Goal: Task Accomplishment & Management: Use online tool/utility

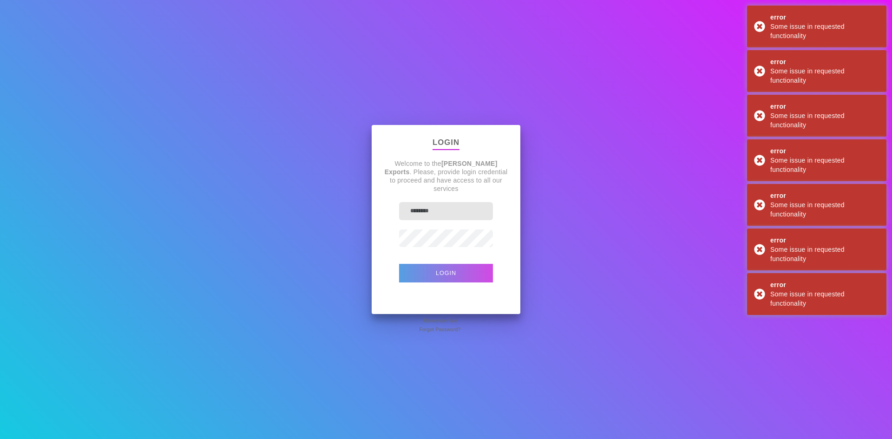
type input "********"
click at [474, 267] on button "Login" at bounding box center [446, 273] width 94 height 19
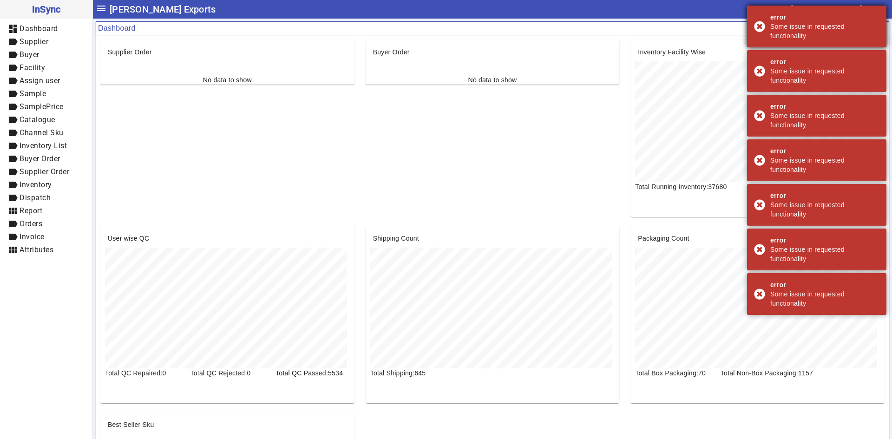
click at [759, 24] on div "error Some issue in requested functionality" at bounding box center [816, 27] width 139 height 42
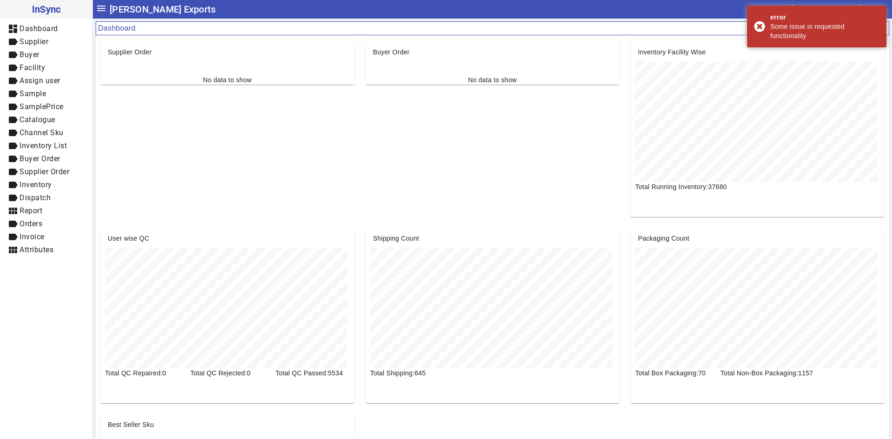
click at [759, 24] on div "error Some issue in requested functionality" at bounding box center [816, 27] width 139 height 42
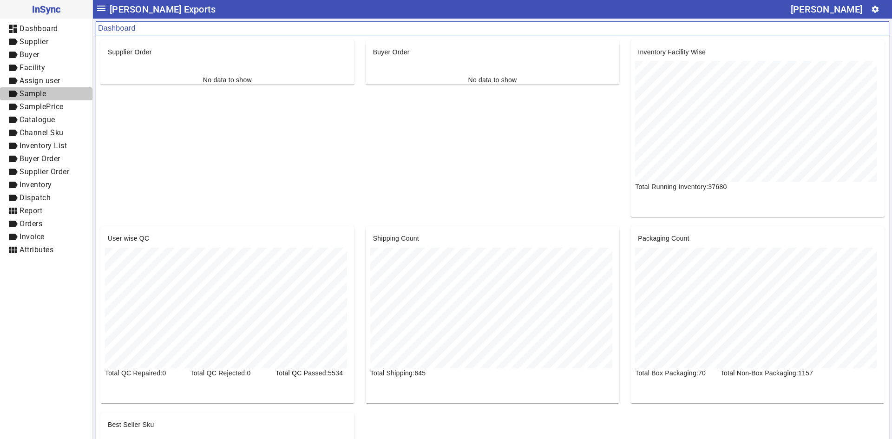
click at [36, 96] on span "Sample" at bounding box center [33, 93] width 26 height 9
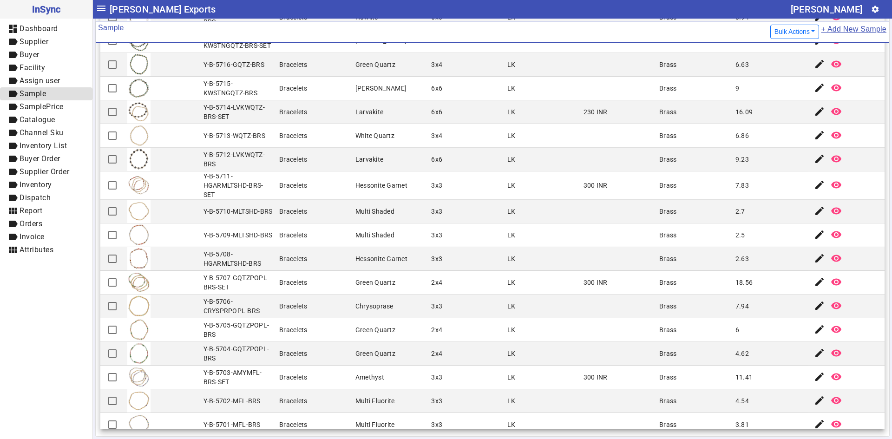
scroll to position [801, 0]
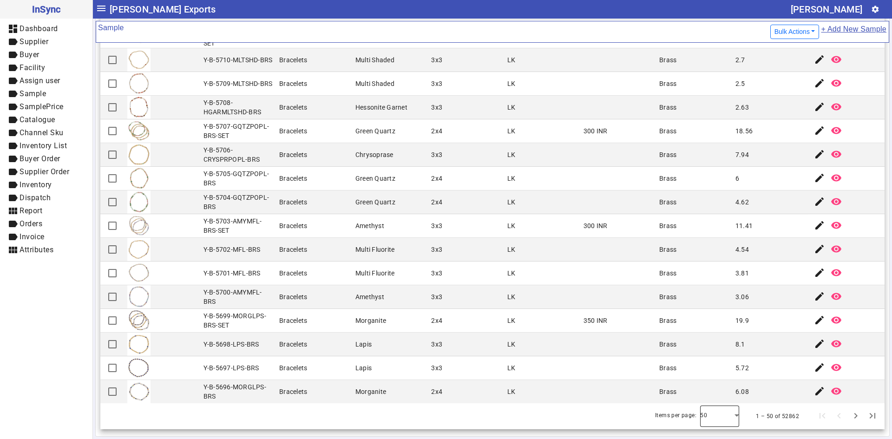
click at [723, 417] on div at bounding box center [719, 416] width 39 height 22
click at [720, 394] on mat-option "100" at bounding box center [706, 390] width 39 height 22
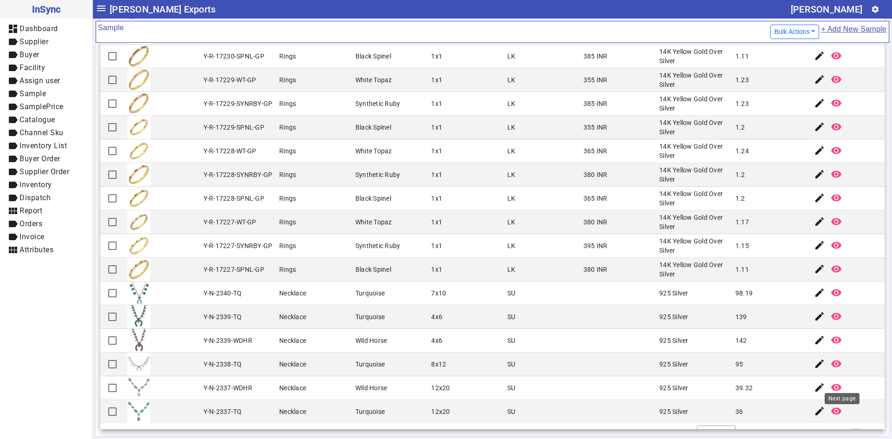
scroll to position [2004, 0]
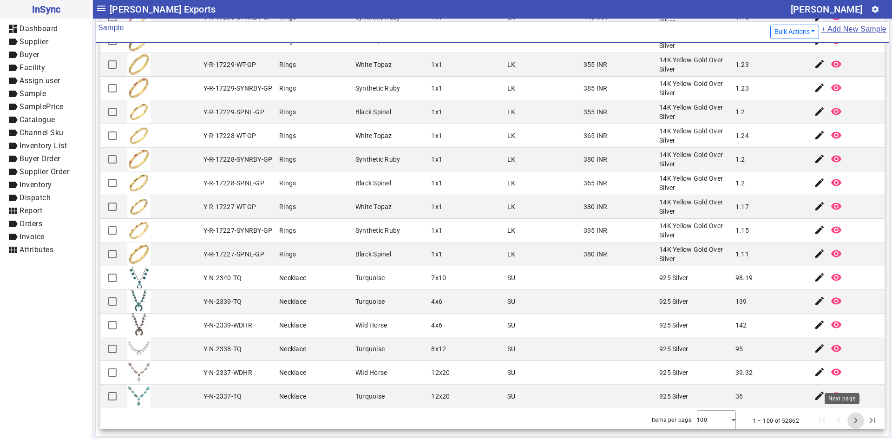
click at [844, 417] on span "Next page" at bounding box center [855, 421] width 22 height 22
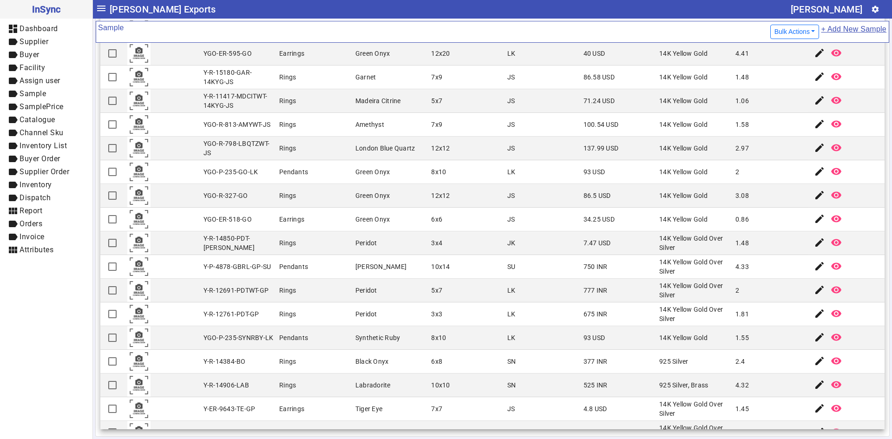
scroll to position [1981, 0]
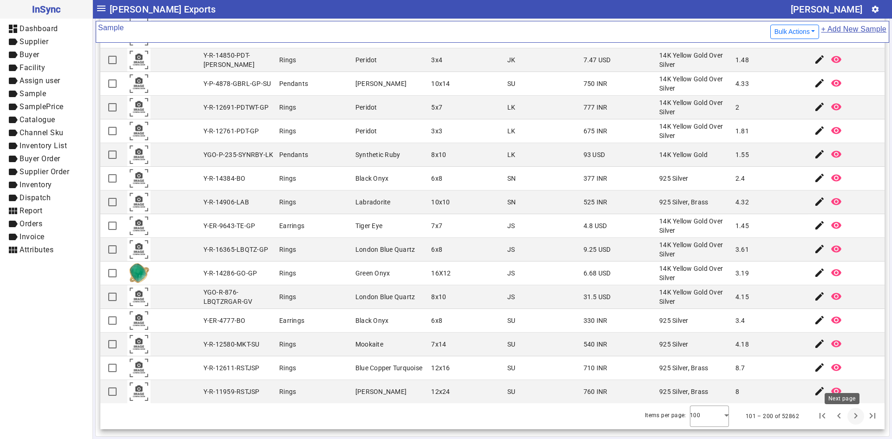
click at [844, 421] on span "Next page" at bounding box center [855, 416] width 22 height 22
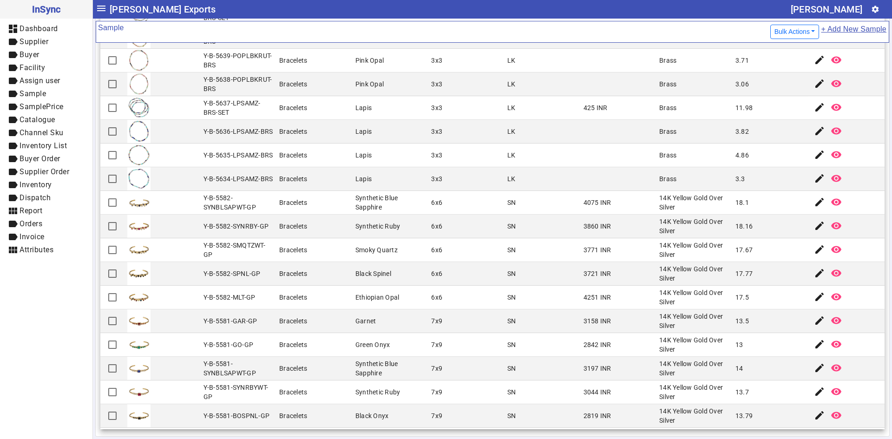
scroll to position [604, 0]
click at [814, 289] on mat-icon "edit" at bounding box center [819, 294] width 11 height 11
click at [357, 357] on div "Synthetic Blue Sapphire" at bounding box center [390, 366] width 71 height 19
click at [13, 236] on mat-icon "label" at bounding box center [12, 236] width 11 height 11
